Goal: Task Accomplishment & Management: Manage account settings

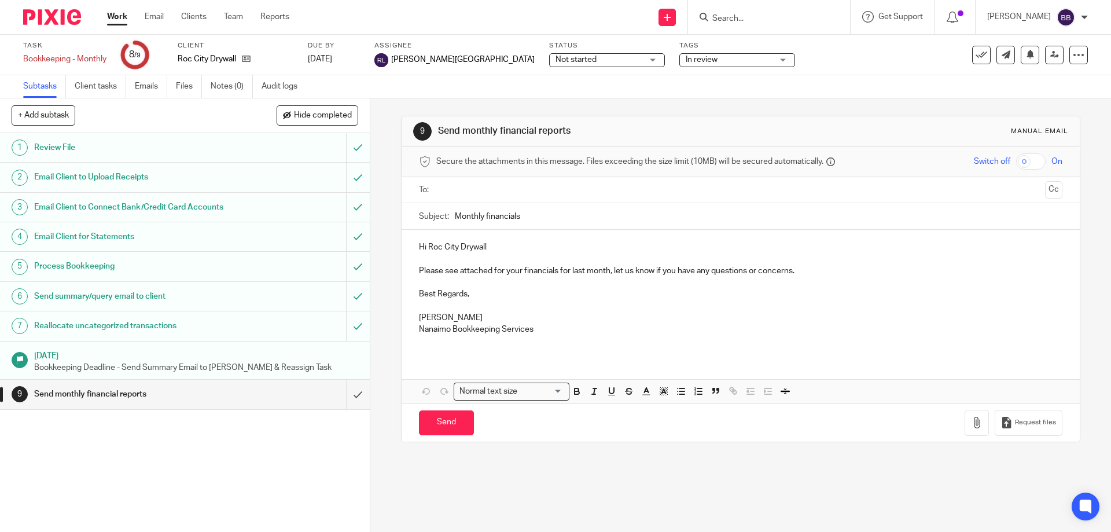
click at [116, 14] on link "Work" at bounding box center [117, 17] width 20 height 12
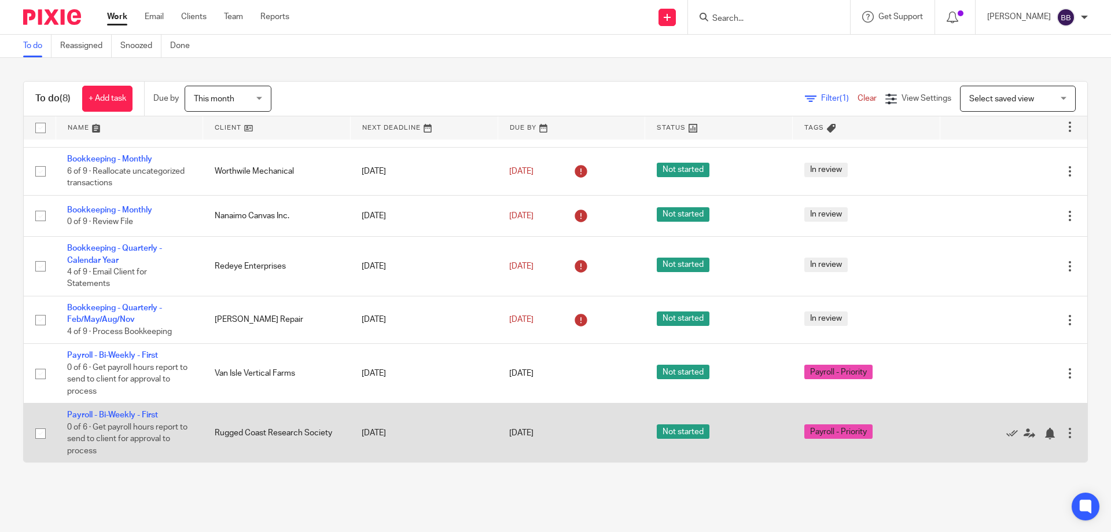
scroll to position [75, 0]
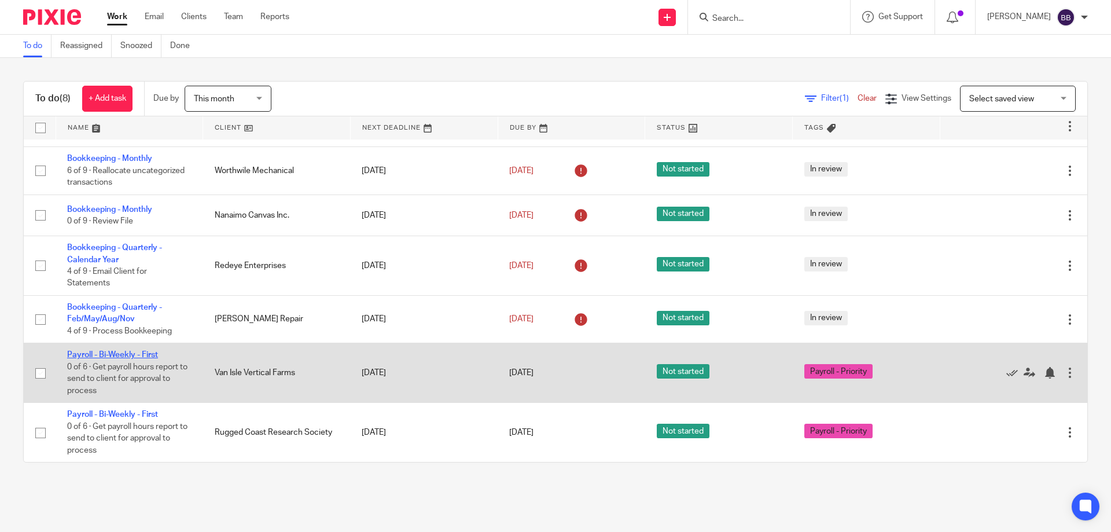
click at [125, 354] on link "Payroll - Bi-Weekly - First" at bounding box center [112, 355] width 91 height 8
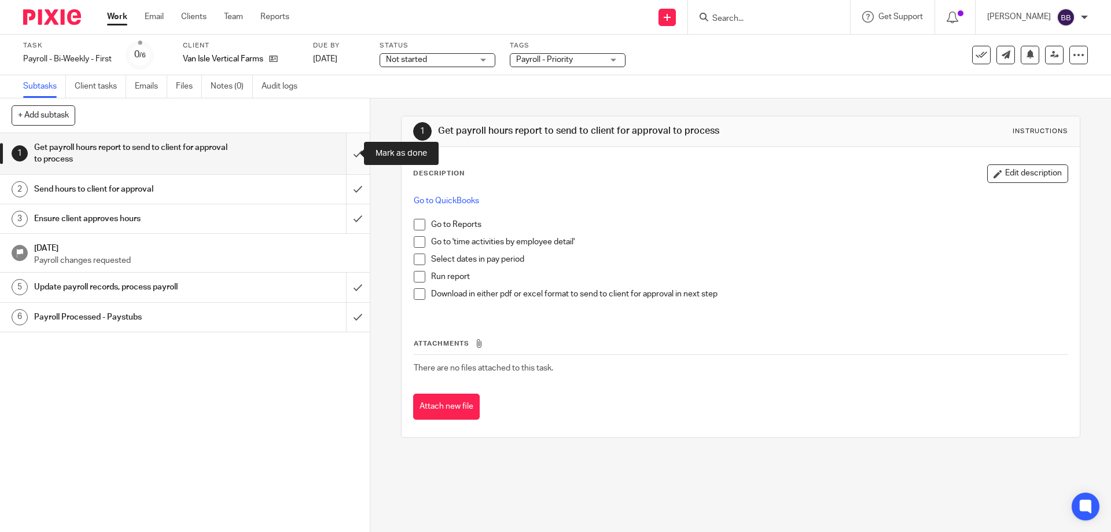
click at [343, 152] on input "submit" at bounding box center [185, 153] width 370 height 41
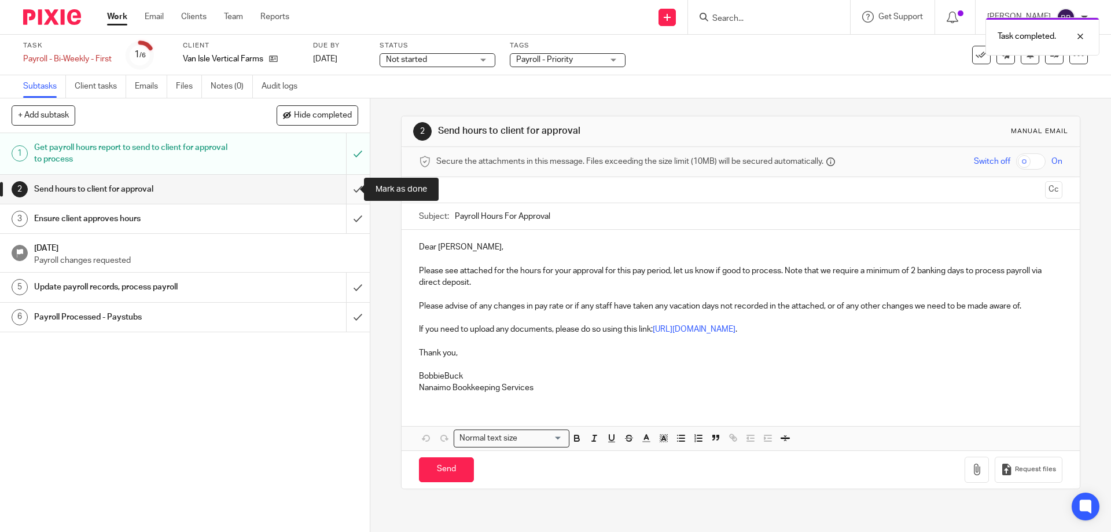
click at [345, 189] on input "submit" at bounding box center [185, 189] width 370 height 29
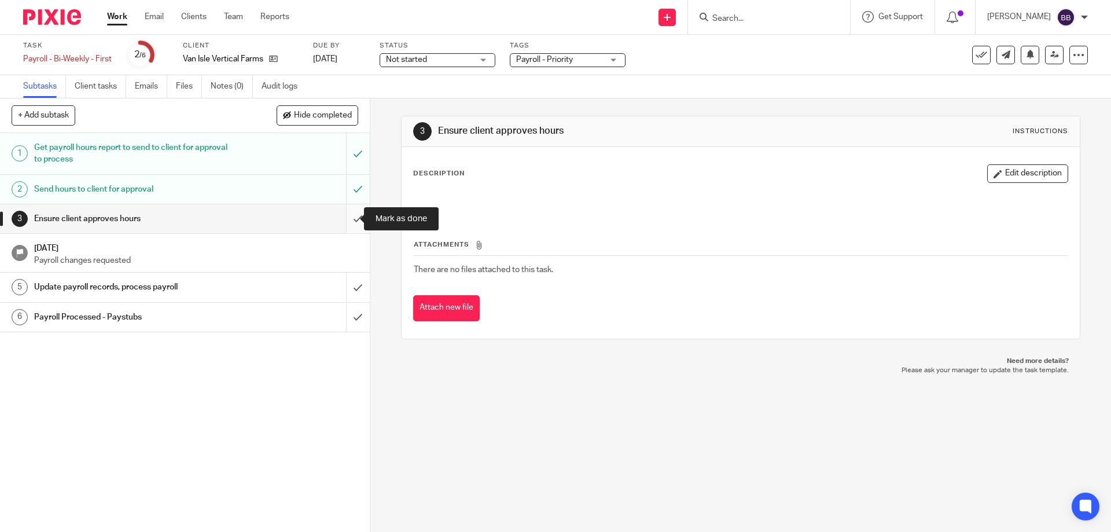
click at [344, 220] on input "submit" at bounding box center [185, 218] width 370 height 29
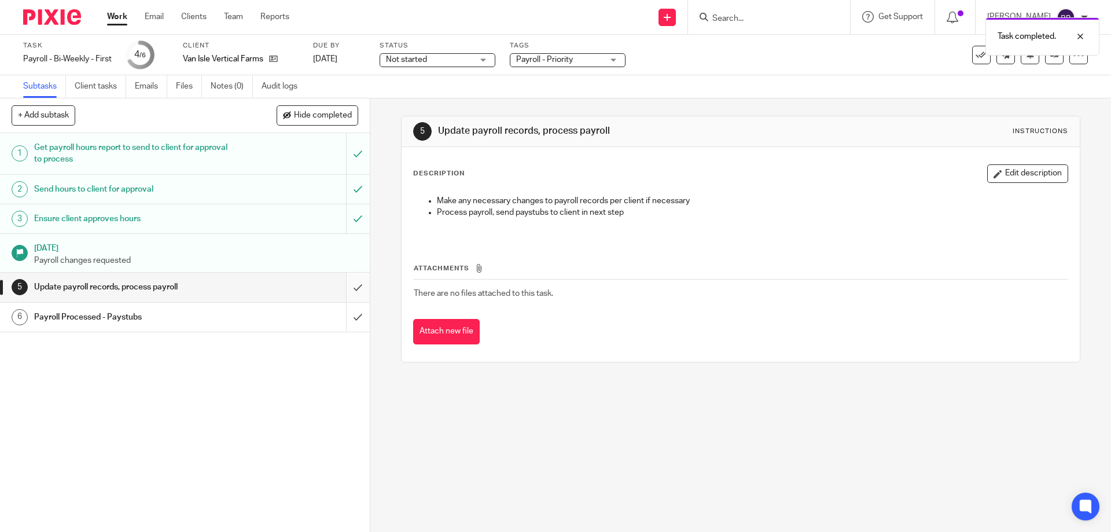
click at [347, 289] on input "submit" at bounding box center [185, 287] width 370 height 29
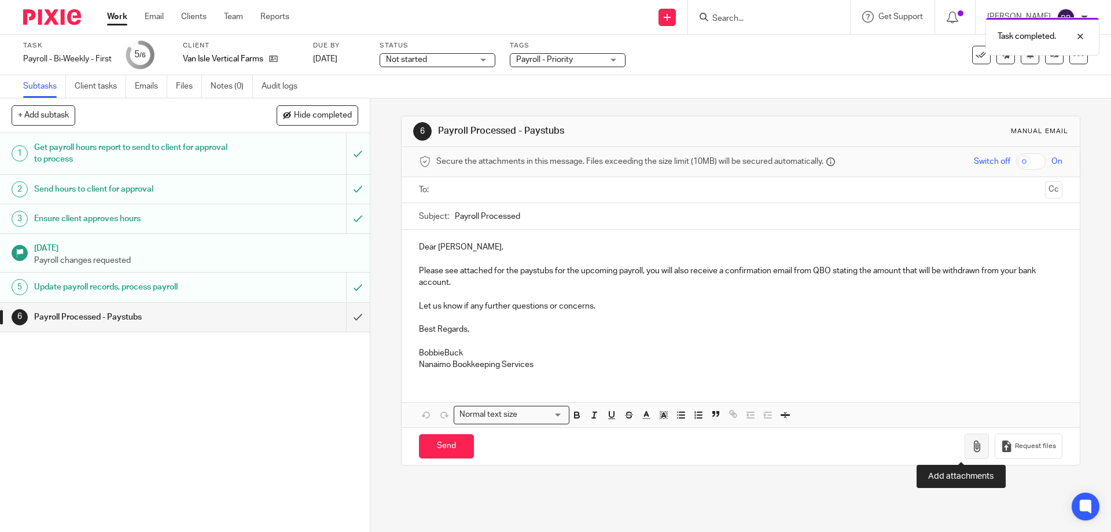
click at [971, 447] on icon "button" at bounding box center [977, 446] width 12 height 12
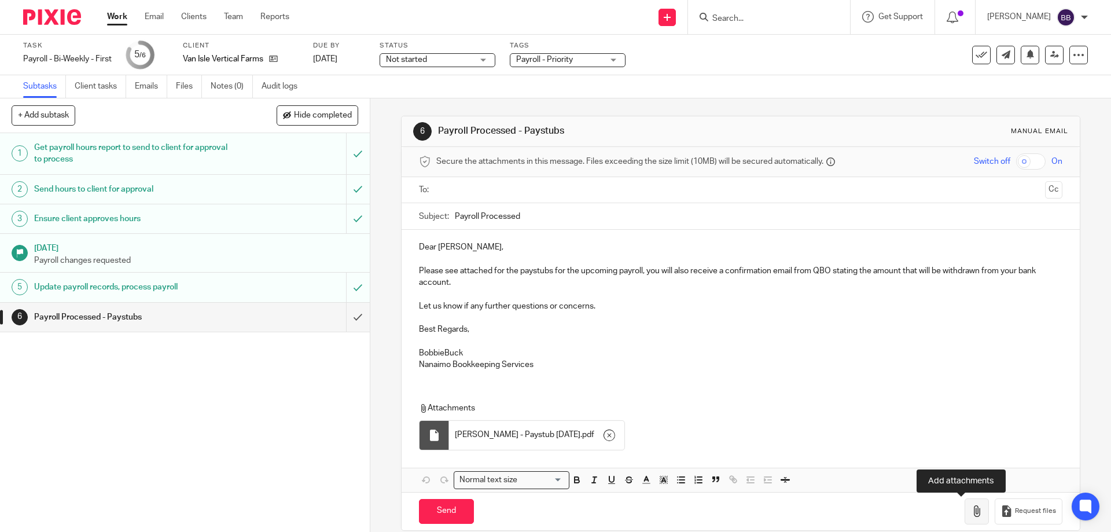
click at [971, 510] on icon "button" at bounding box center [977, 511] width 12 height 12
click at [971, 506] on icon "button" at bounding box center [977, 511] width 12 height 12
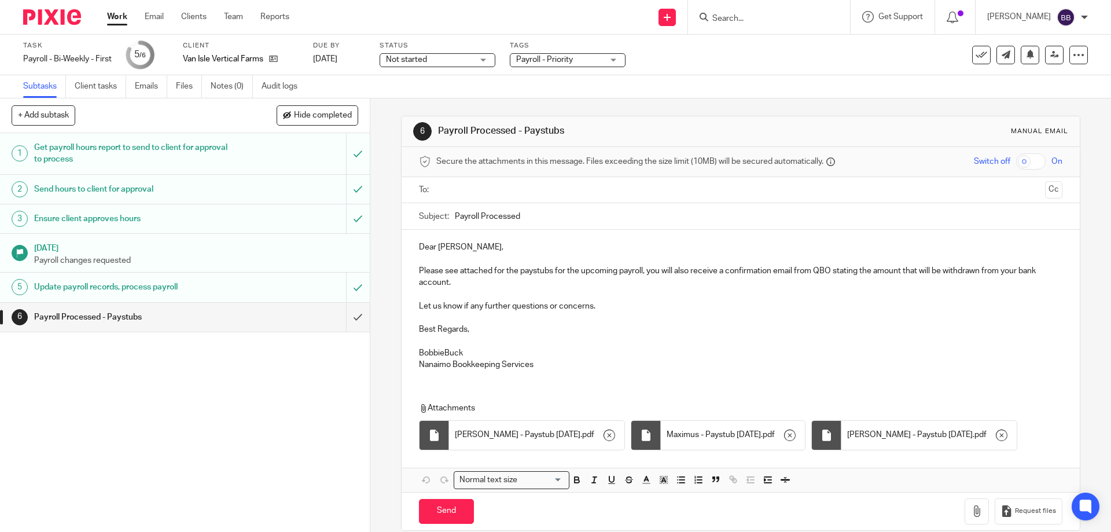
click at [442, 354] on p "BobbieBuck" at bounding box center [740, 353] width 643 height 12
click at [440, 187] on input "text" at bounding box center [739, 189] width 599 height 13
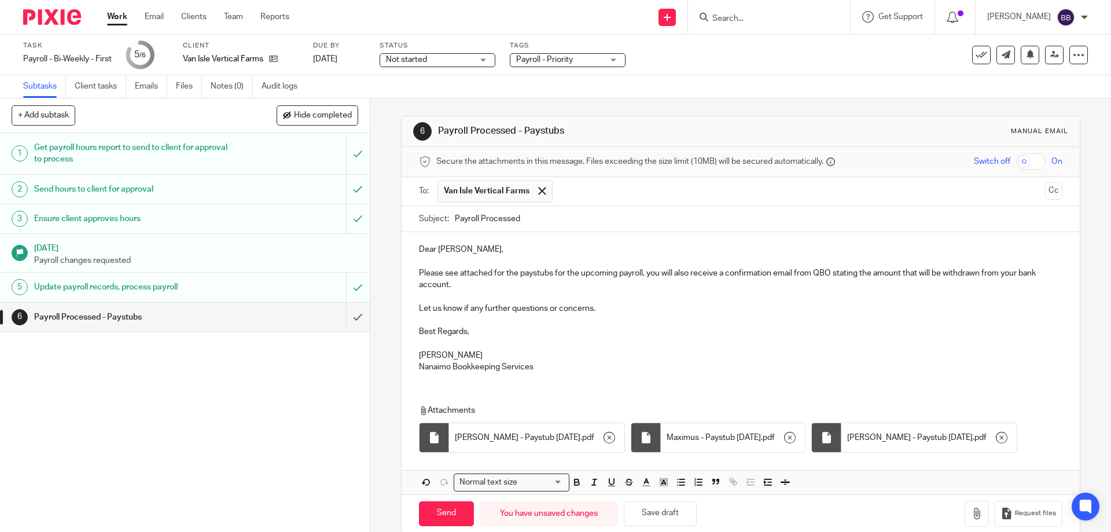
click at [435, 249] on p "Dear Don," at bounding box center [740, 250] width 643 height 12
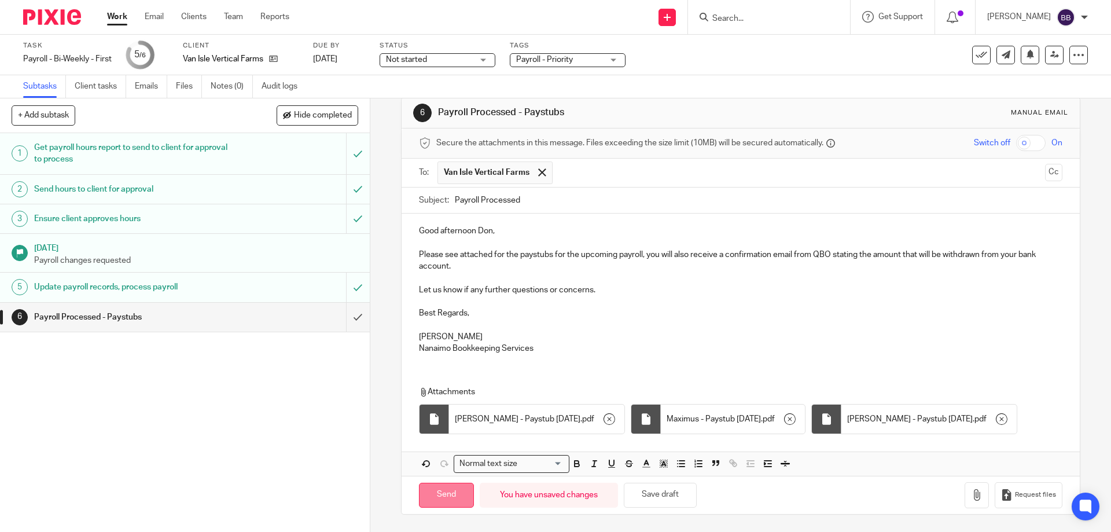
click at [442, 494] on input "Send" at bounding box center [446, 495] width 55 height 25
type input "Sent"
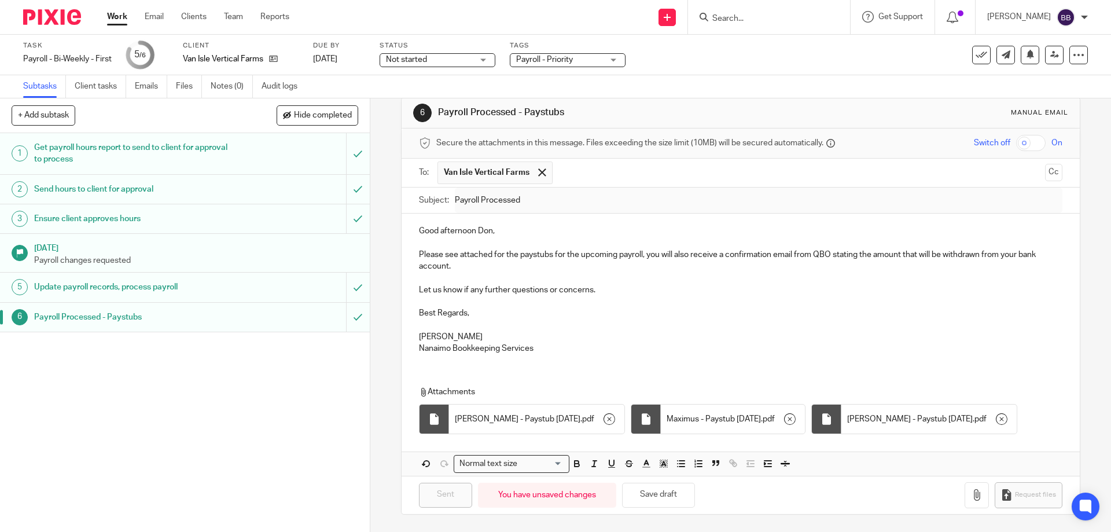
click at [110, 16] on link "Work" at bounding box center [117, 17] width 20 height 12
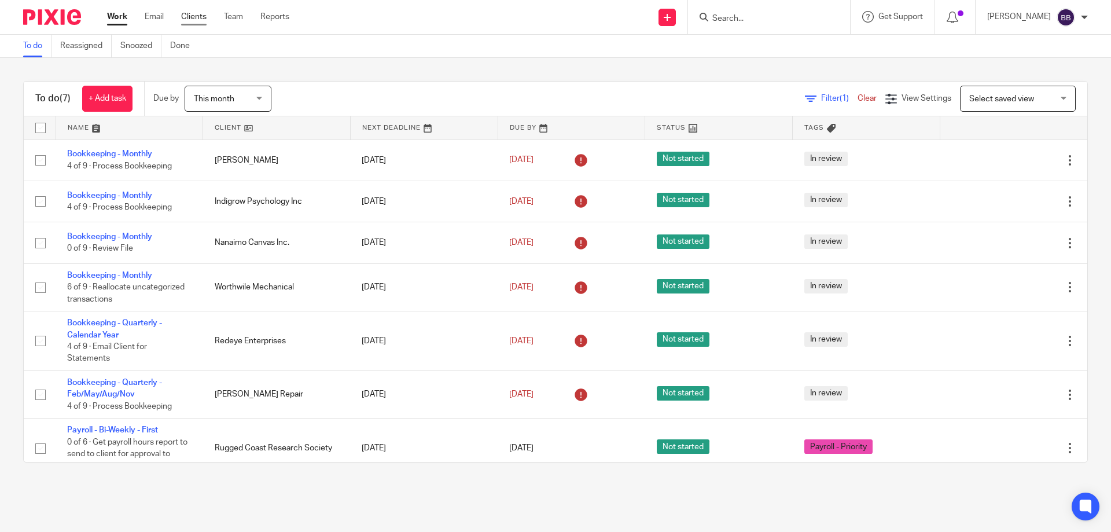
click at [190, 17] on link "Clients" at bounding box center [193, 17] width 25 height 12
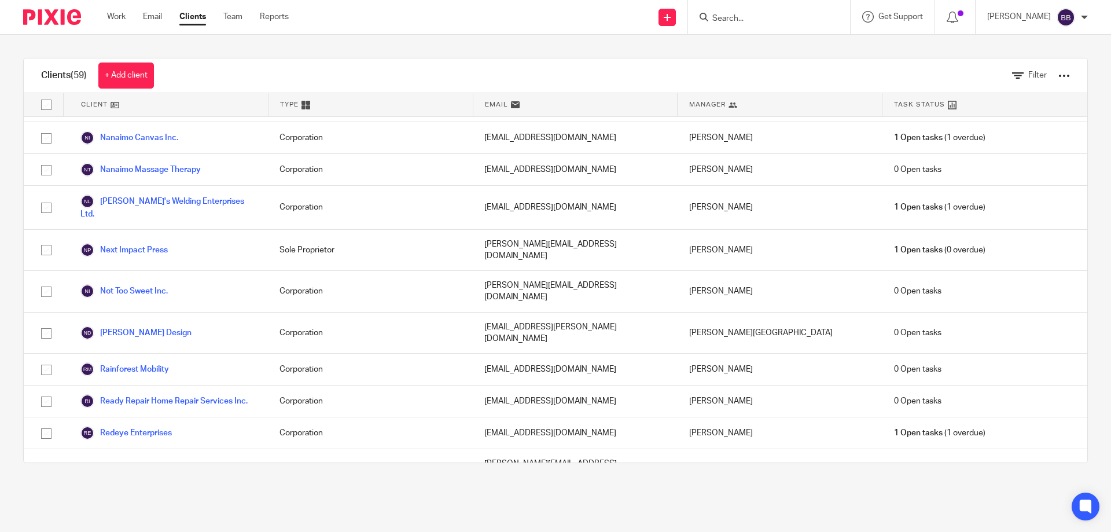
scroll to position [1614, 0]
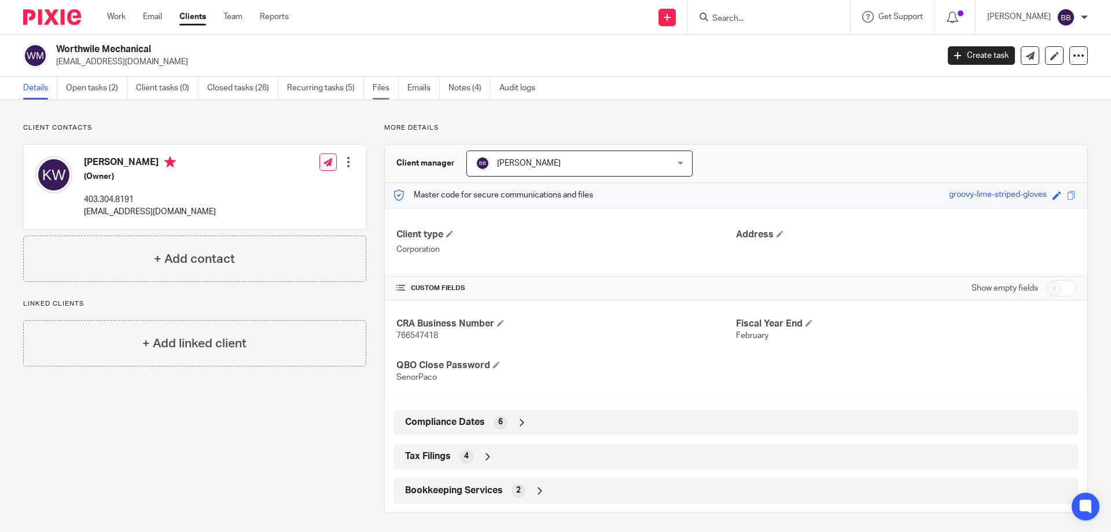
click at [381, 90] on link "Files" at bounding box center [386, 88] width 26 height 23
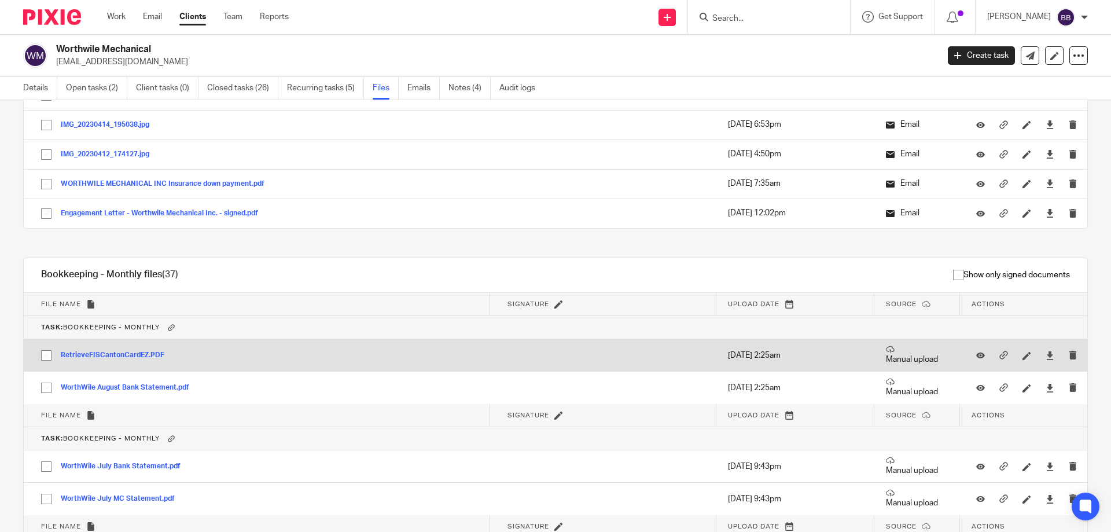
scroll to position [1389, 0]
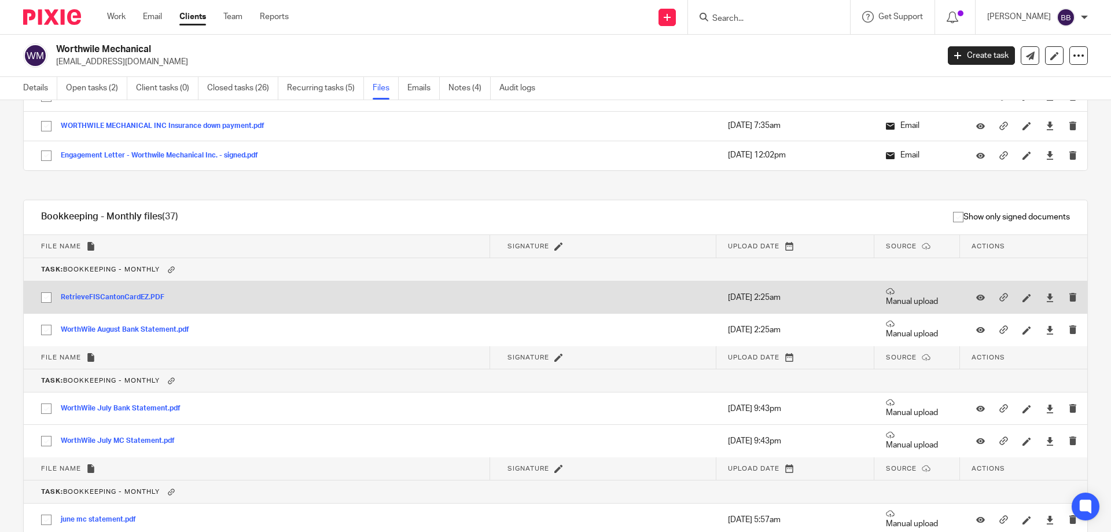
click at [135, 297] on button "RetrieveFISCantonCardEZ.PDF" at bounding box center [117, 297] width 112 height 8
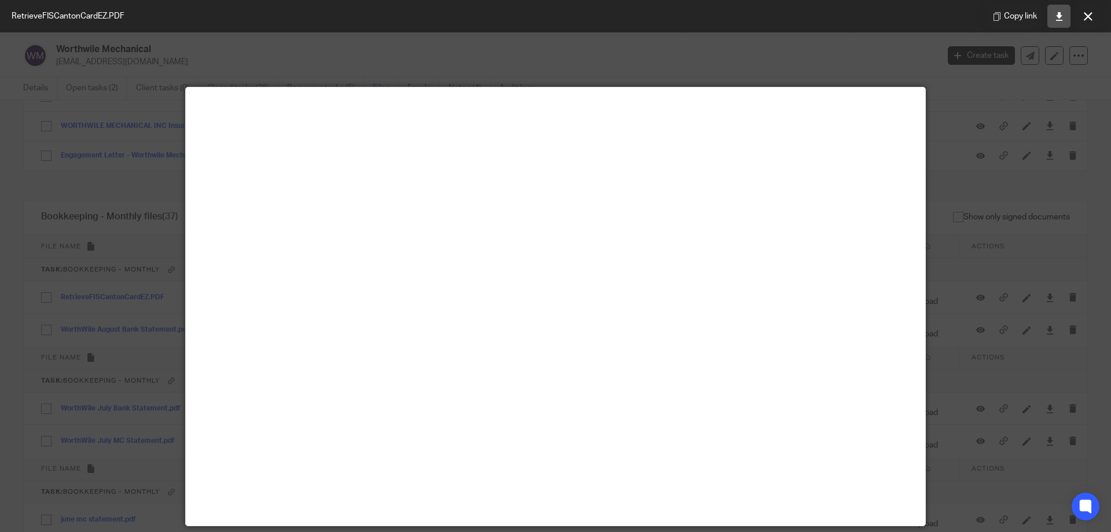
click at [1056, 16] on icon at bounding box center [1059, 16] width 9 height 9
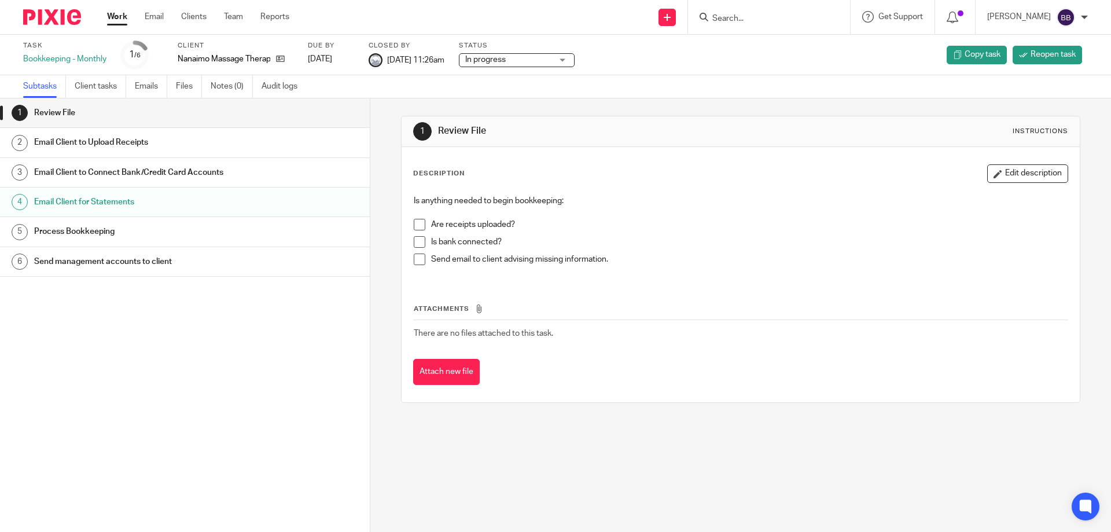
click at [123, 14] on link "Work" at bounding box center [117, 17] width 20 height 12
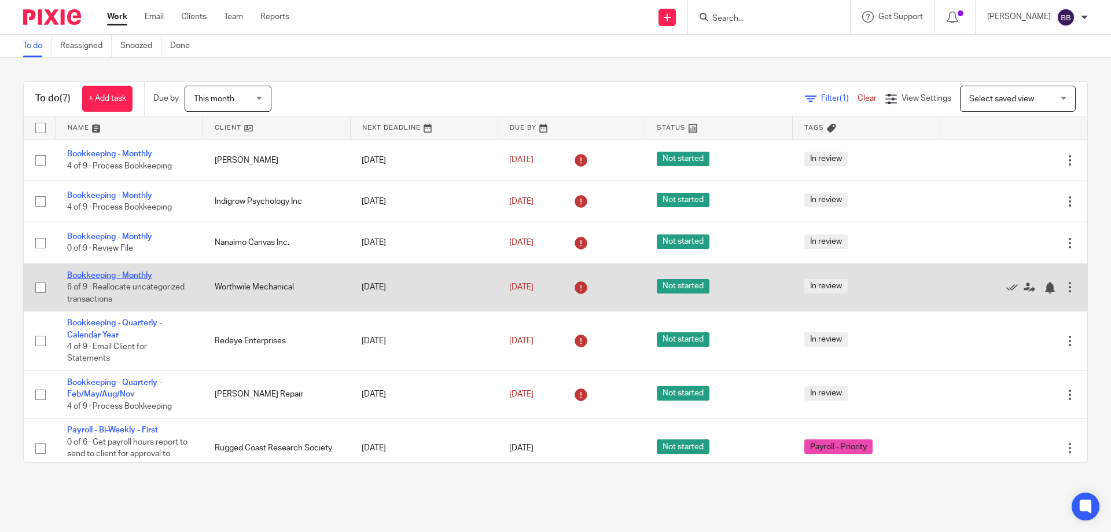
click at [139, 274] on link "Bookkeeping - Monthly" at bounding box center [109, 275] width 85 height 8
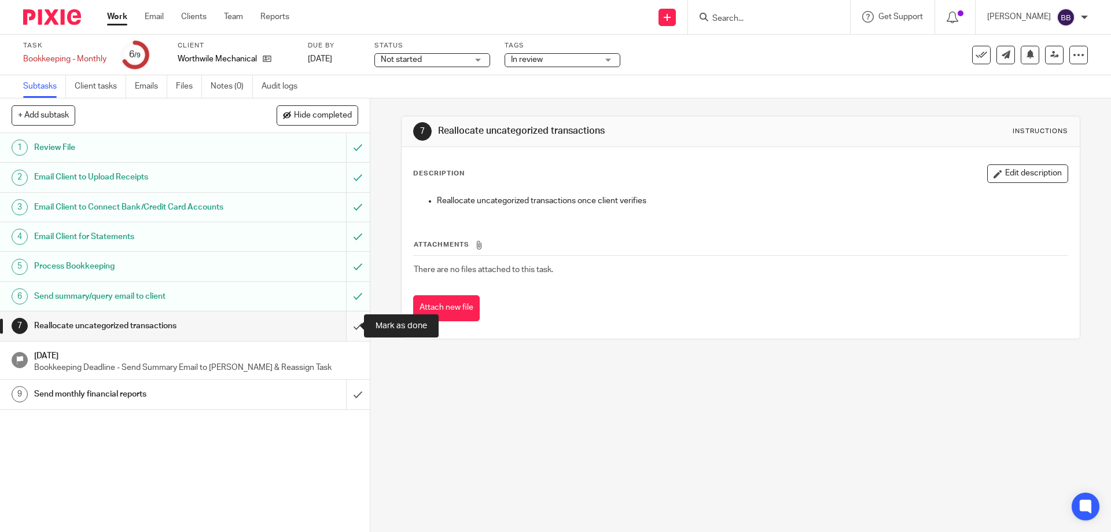
click at [343, 327] on input "submit" at bounding box center [185, 325] width 370 height 29
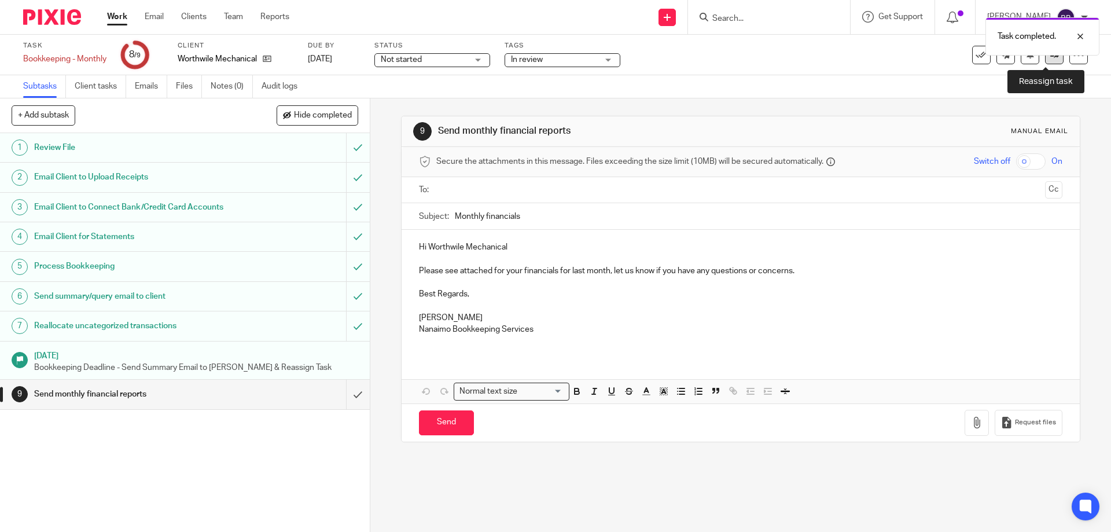
click at [1050, 56] on icon at bounding box center [1054, 54] width 9 height 9
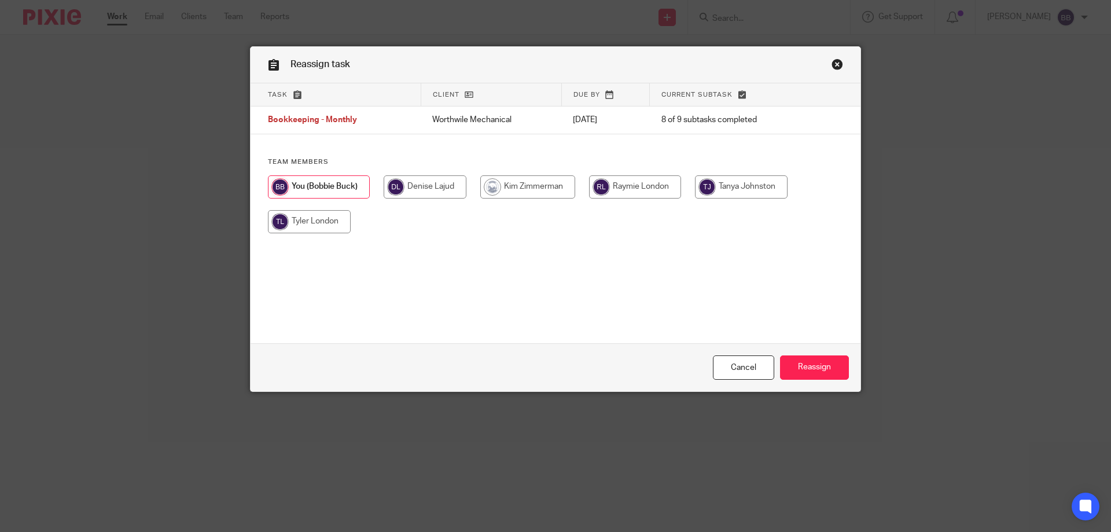
click at [632, 184] on input "radio" at bounding box center [635, 186] width 92 height 23
radio input "true"
click at [809, 367] on input "Reassign" at bounding box center [814, 367] width 69 height 25
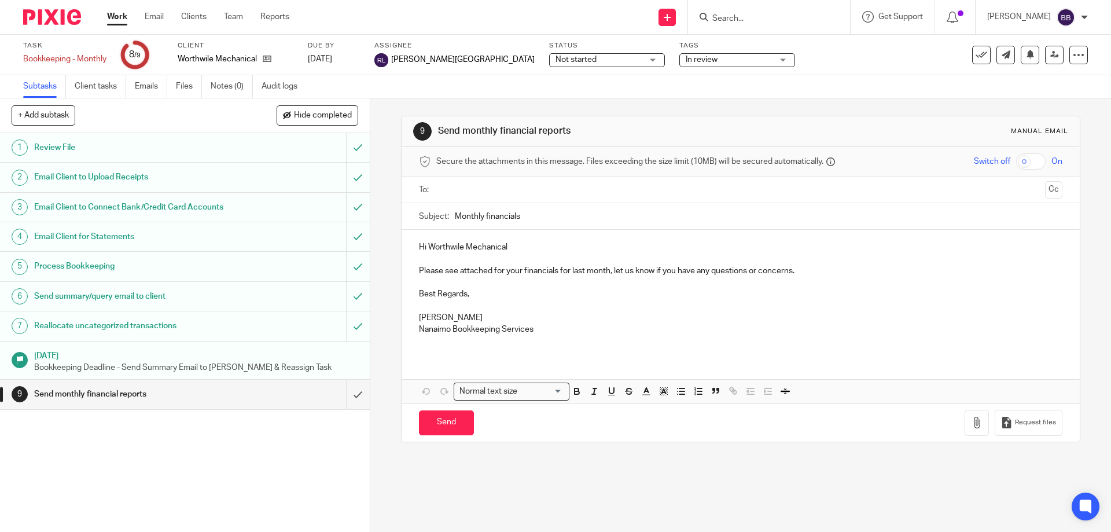
click at [117, 17] on link "Work" at bounding box center [117, 17] width 20 height 12
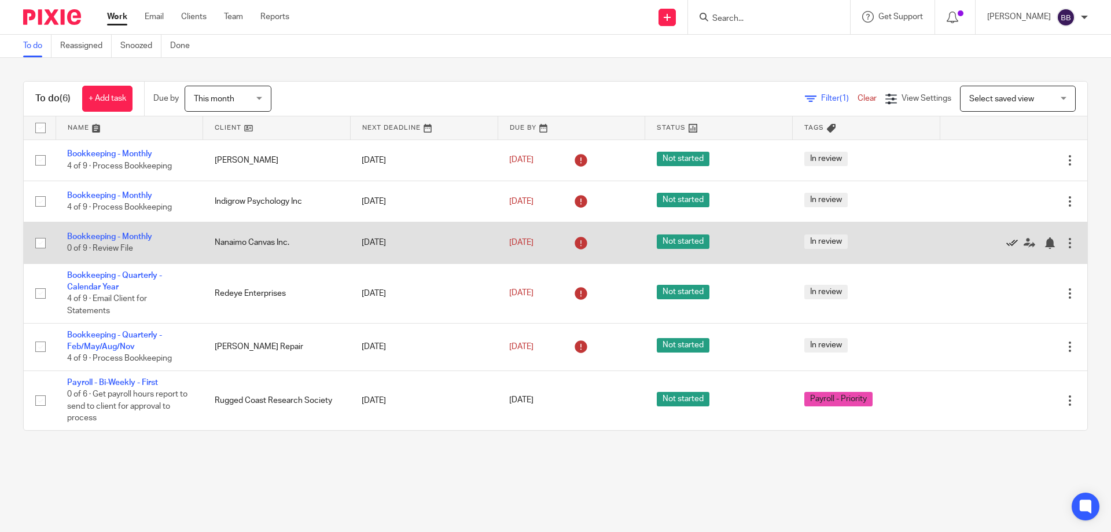
click at [1006, 244] on icon at bounding box center [1012, 243] width 12 height 12
